Goal: Transaction & Acquisition: Purchase product/service

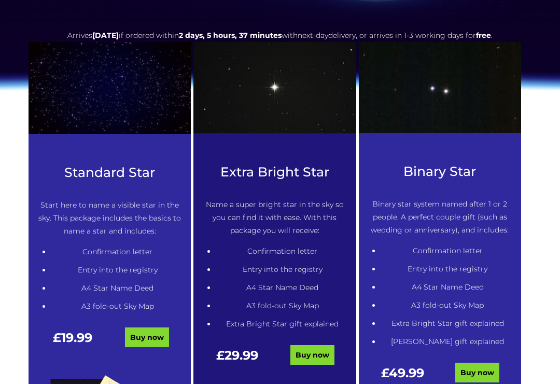
scroll to position [387, 0]
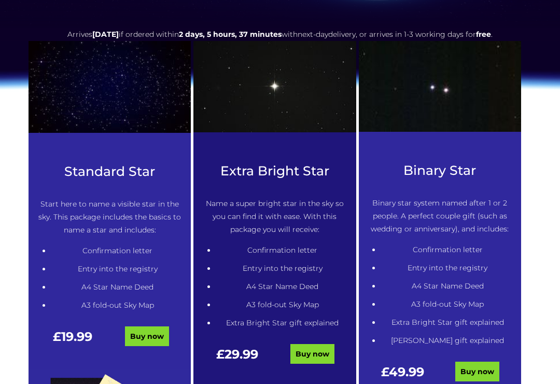
click at [318, 355] on link "Buy now" at bounding box center [312, 354] width 44 height 20
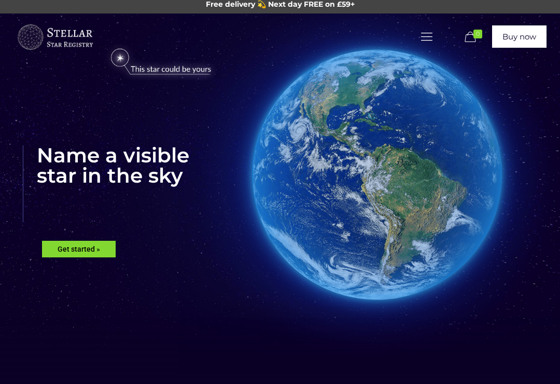
scroll to position [0, 0]
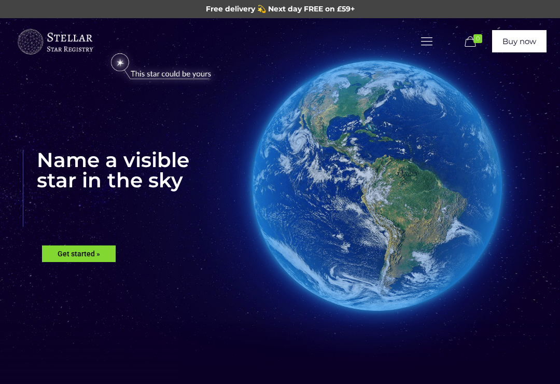
click at [425, 39] on icon at bounding box center [427, 41] width 16 height 14
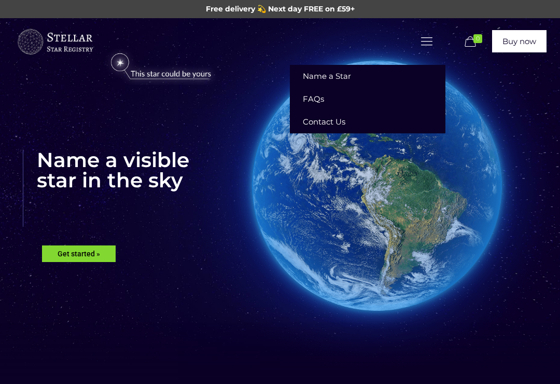
click at [327, 70] on link "Name a Star" at bounding box center [368, 76] width 156 height 23
